Goal: Check status: Check status

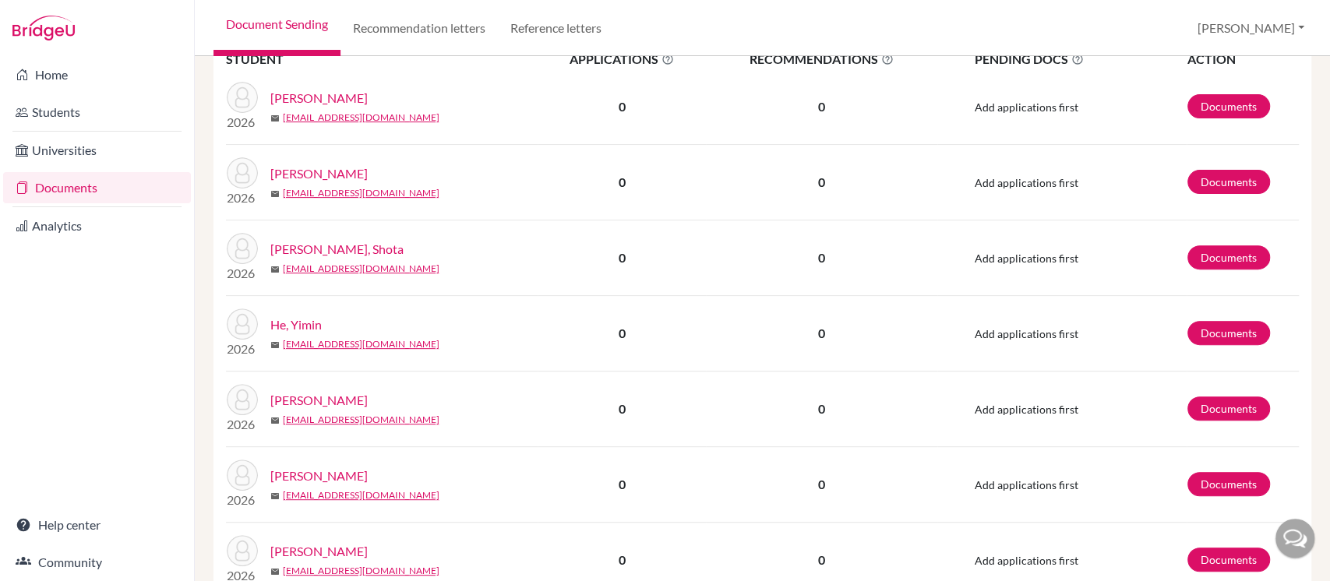
scroll to position [415, 0]
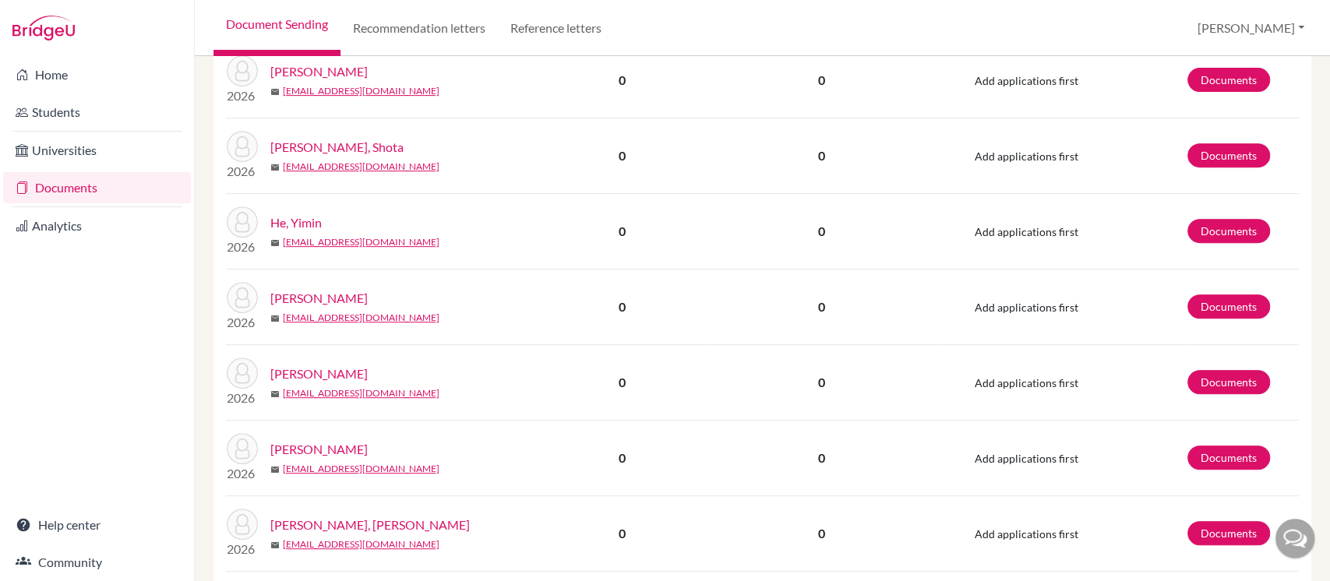
click at [337, 375] on link "Kuo, Yu Hsuan" at bounding box center [318, 374] width 97 height 19
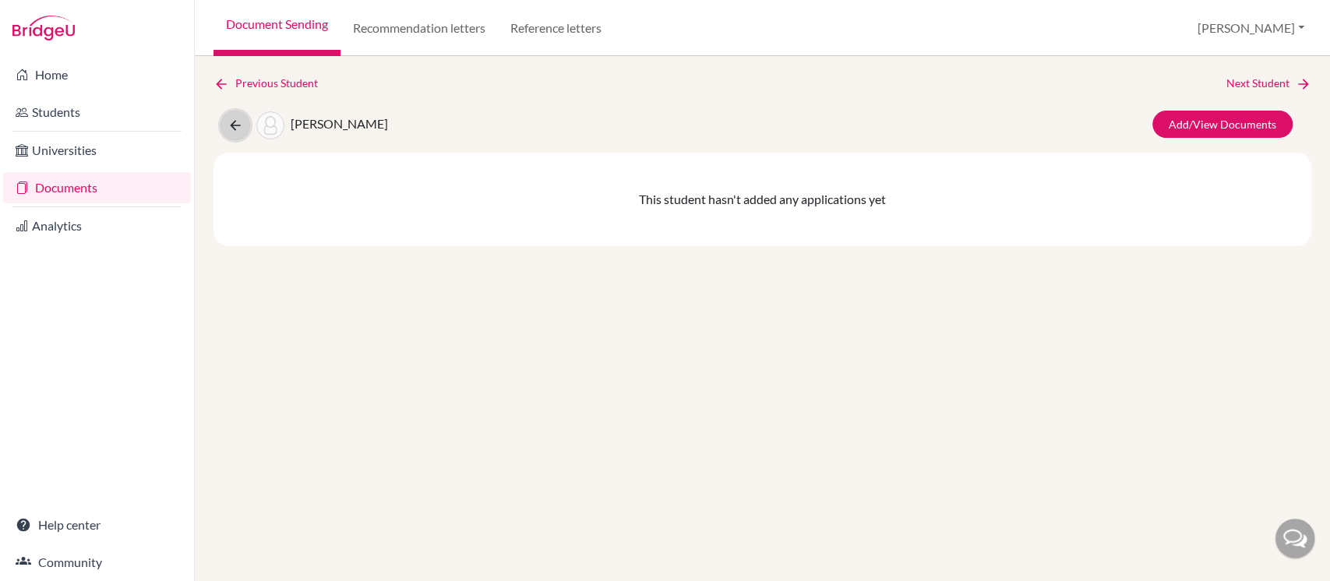
click at [234, 132] on icon at bounding box center [236, 126] width 16 height 16
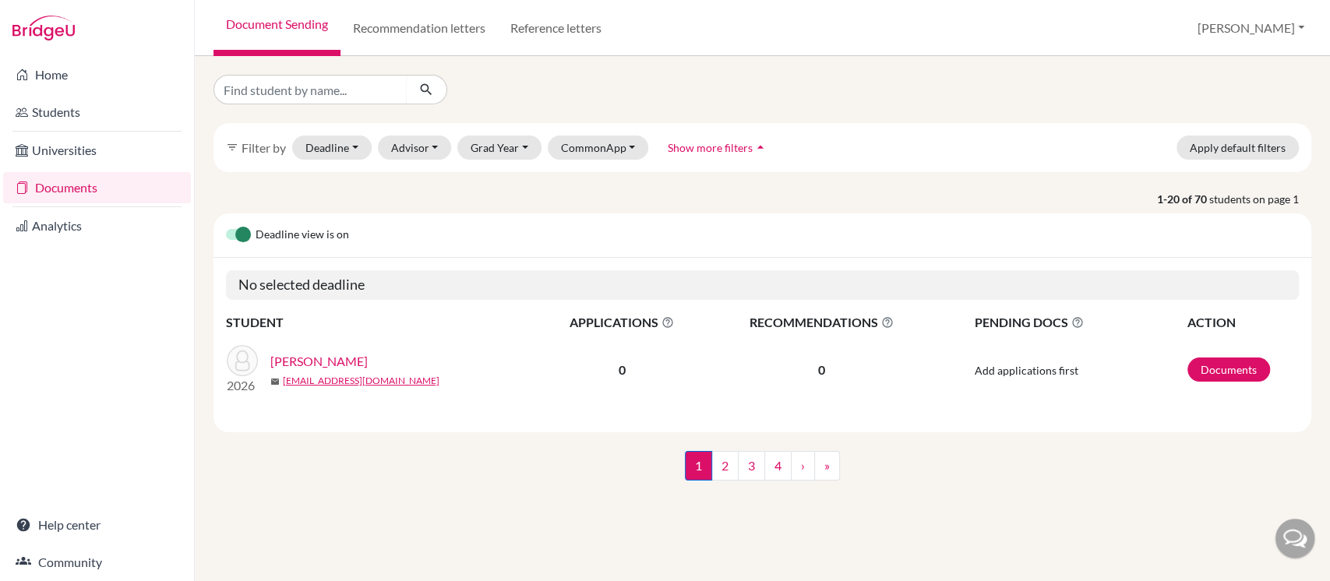
click at [87, 184] on link "Documents" at bounding box center [97, 187] width 188 height 31
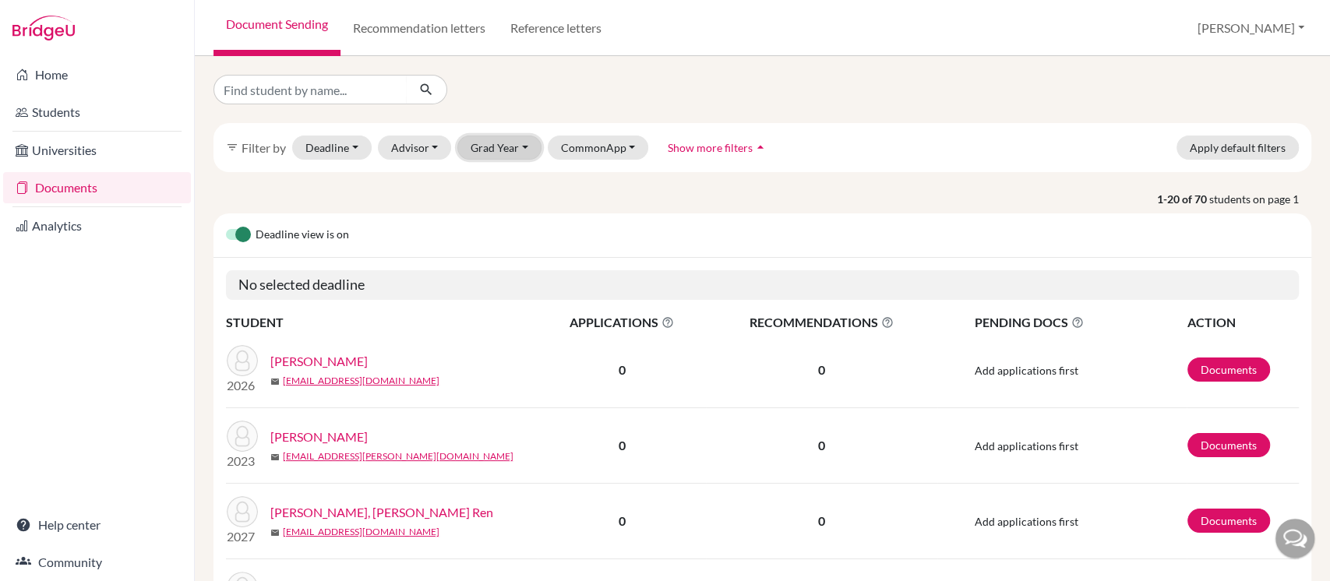
click at [490, 150] on button "Grad Year" at bounding box center [500, 148] width 84 height 24
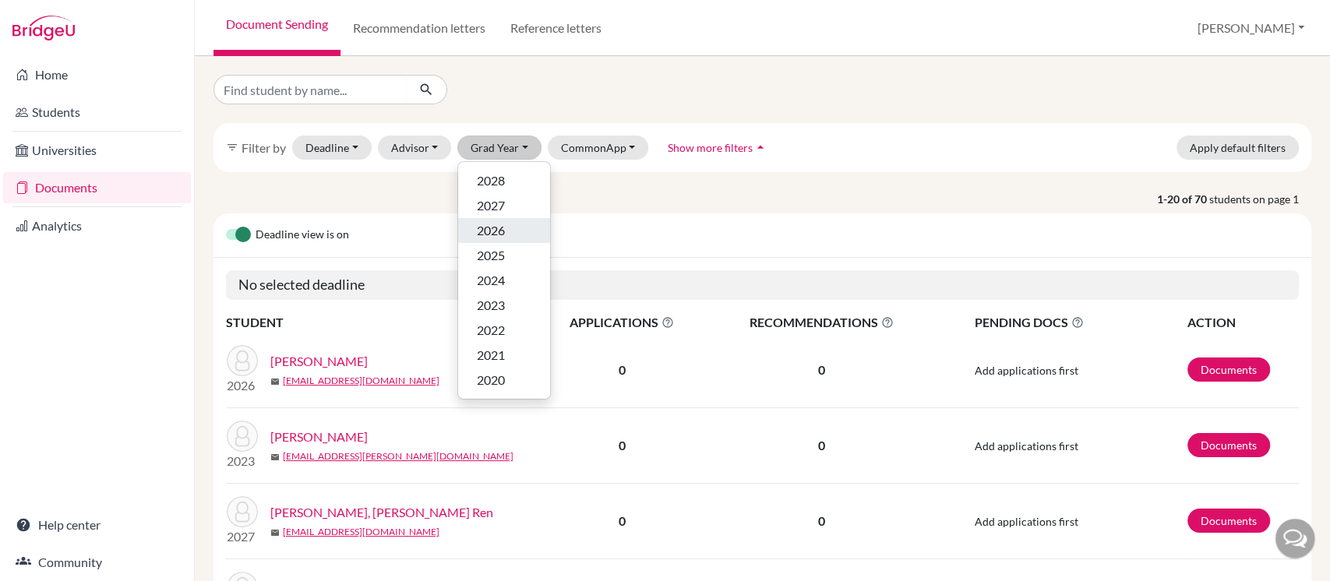
click at [496, 231] on span "2026" at bounding box center [491, 230] width 28 height 19
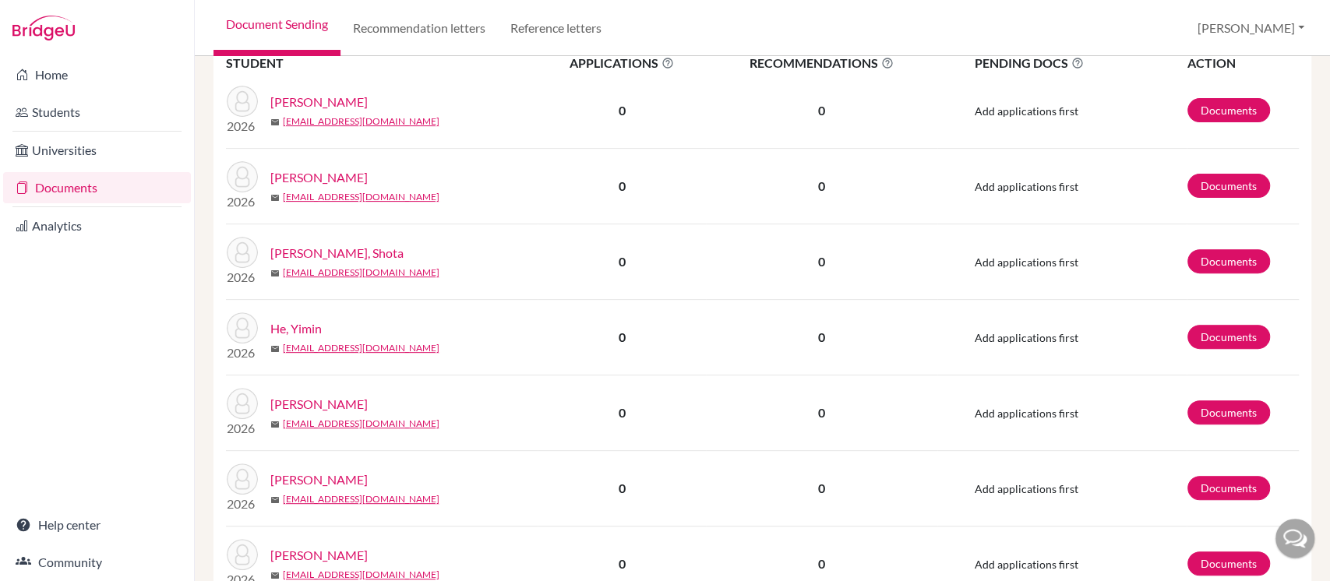
scroll to position [415, 0]
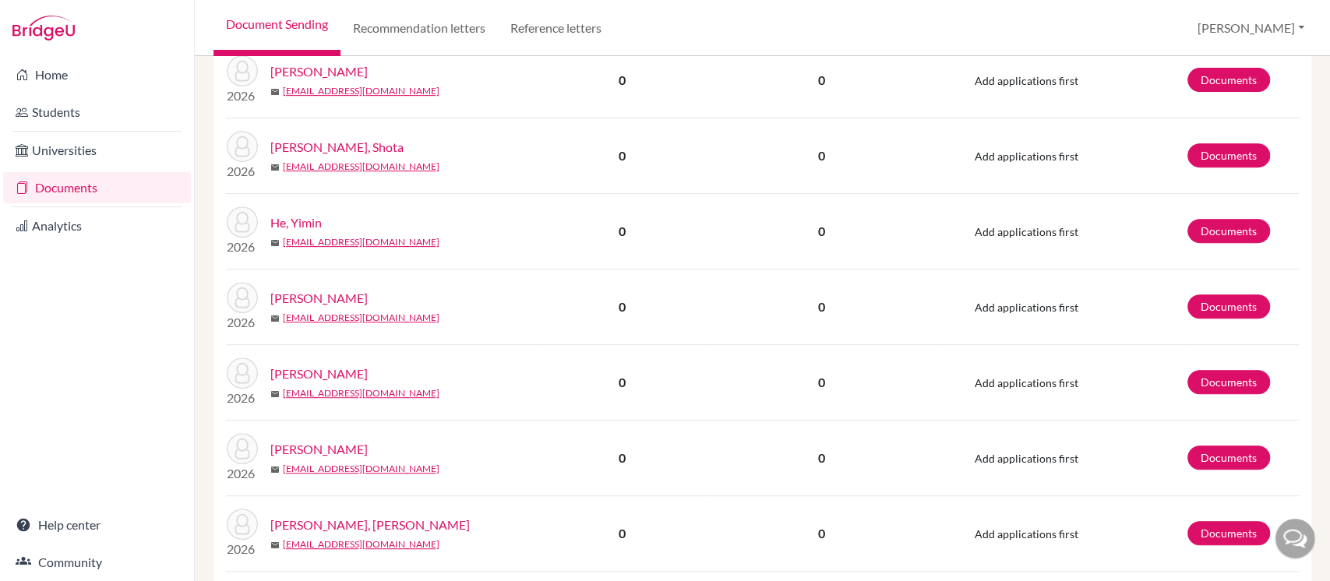
click at [341, 373] on link "[PERSON_NAME]" at bounding box center [318, 374] width 97 height 19
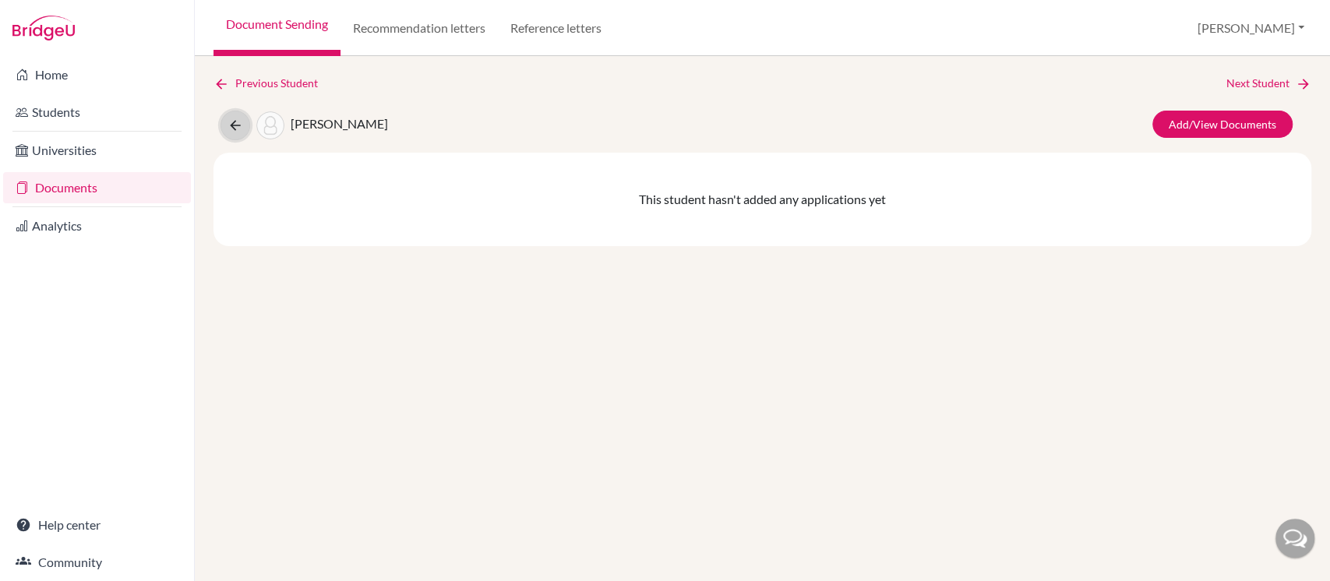
click at [231, 130] on icon at bounding box center [236, 126] width 16 height 16
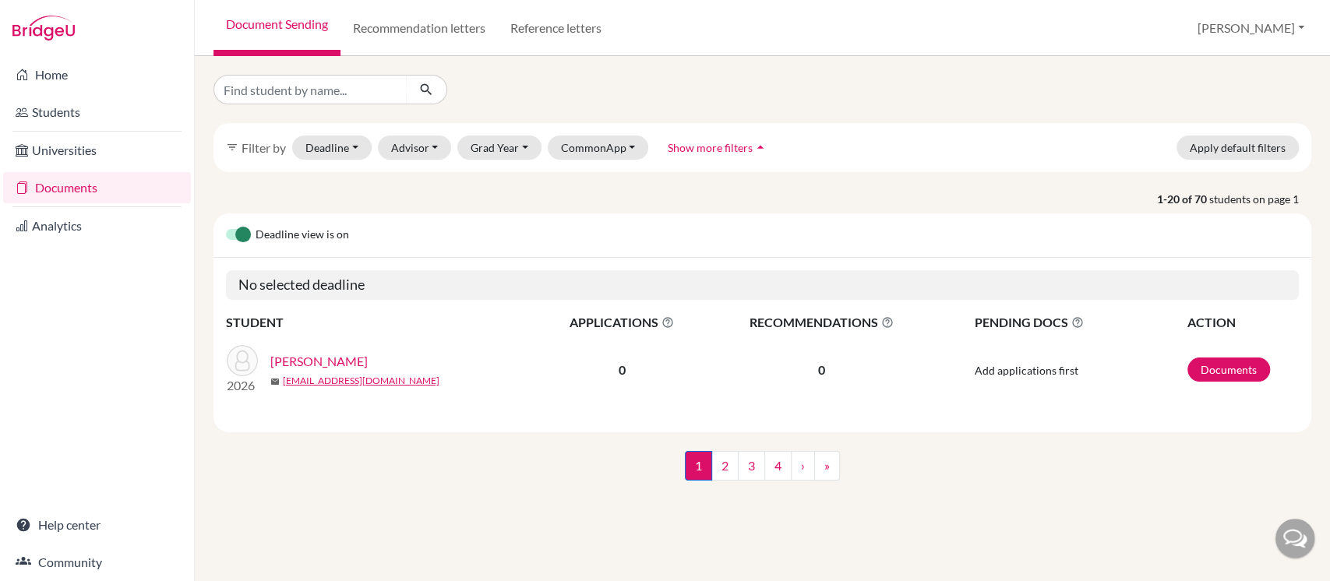
click at [90, 192] on link "Documents" at bounding box center [97, 187] width 188 height 31
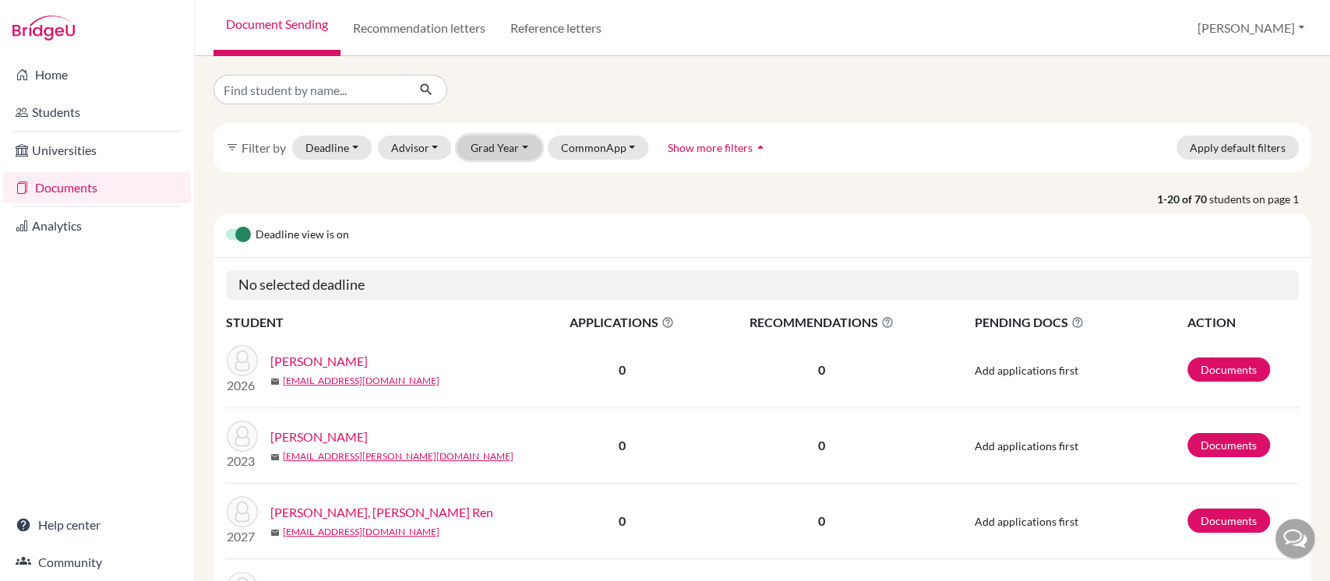
click at [488, 146] on button "Grad Year" at bounding box center [500, 148] width 84 height 24
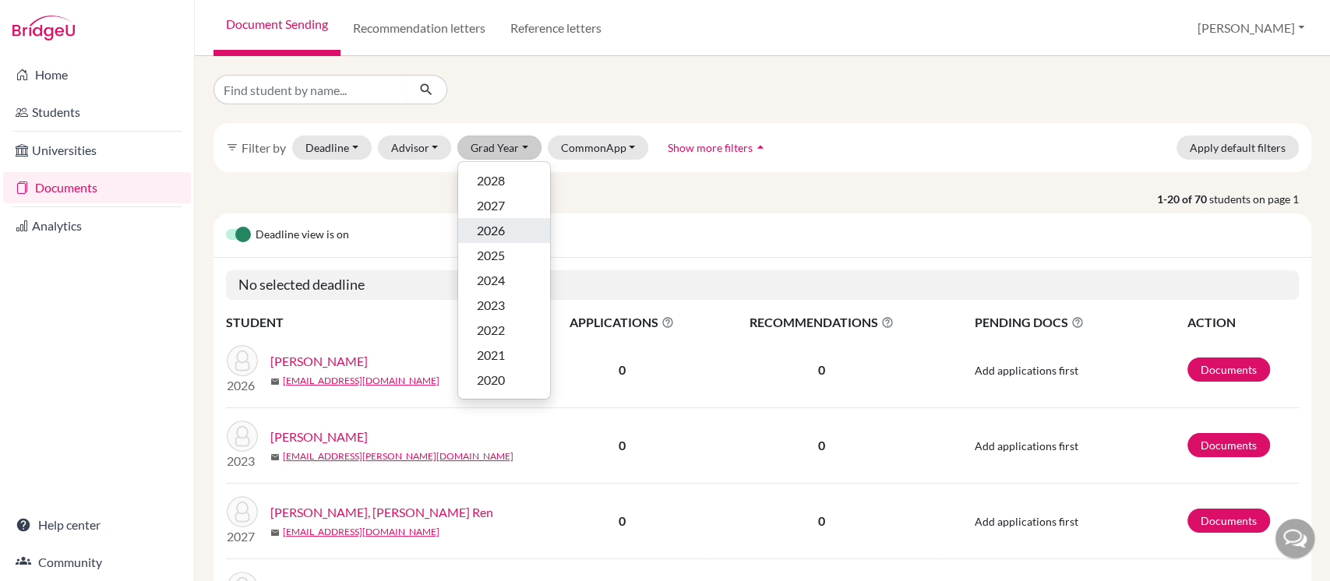
click at [493, 227] on span "2026" at bounding box center [491, 230] width 28 height 19
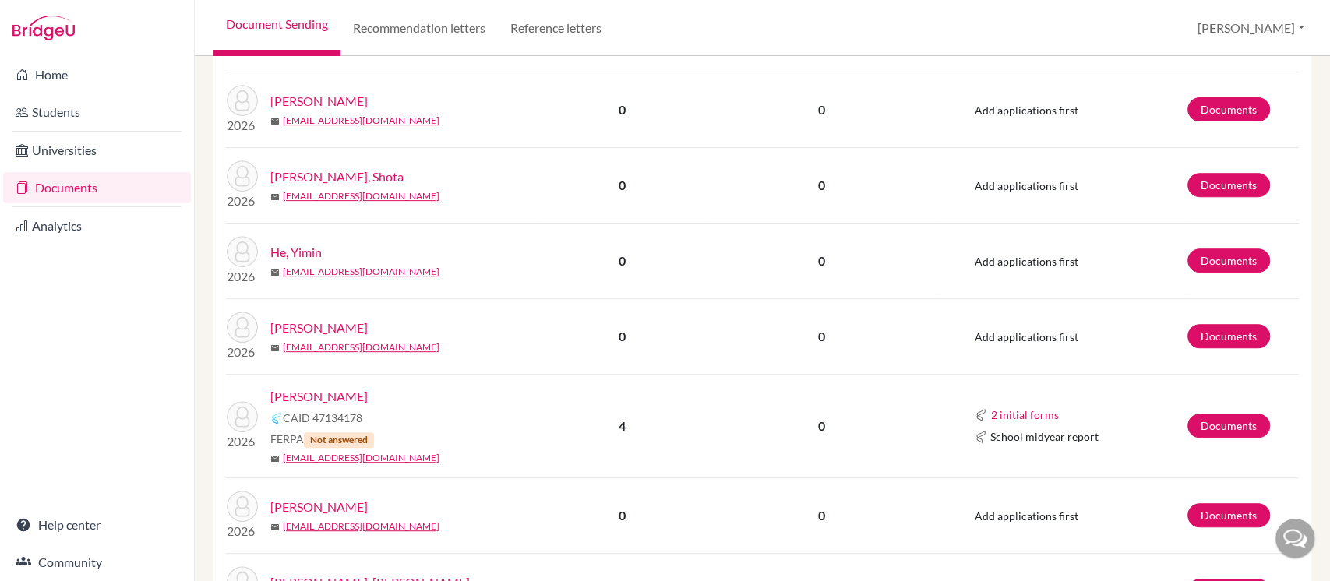
scroll to position [415, 0]
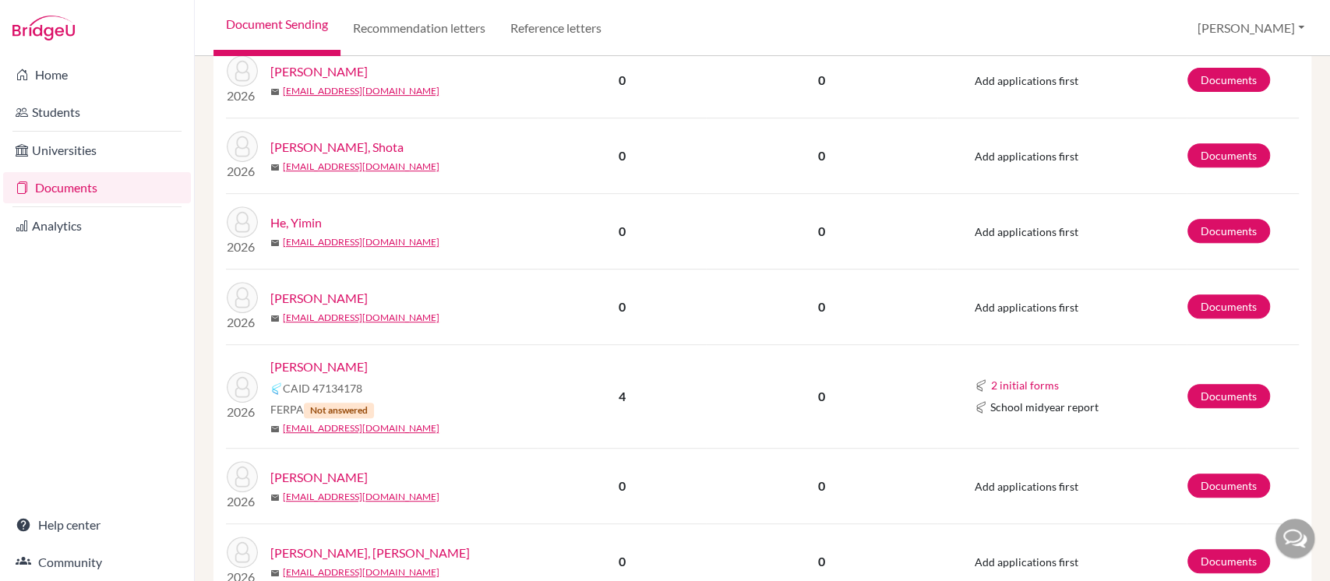
click at [324, 369] on link "[PERSON_NAME]" at bounding box center [318, 367] width 97 height 19
